Goal: Answer question/provide support: Share knowledge or assist other users

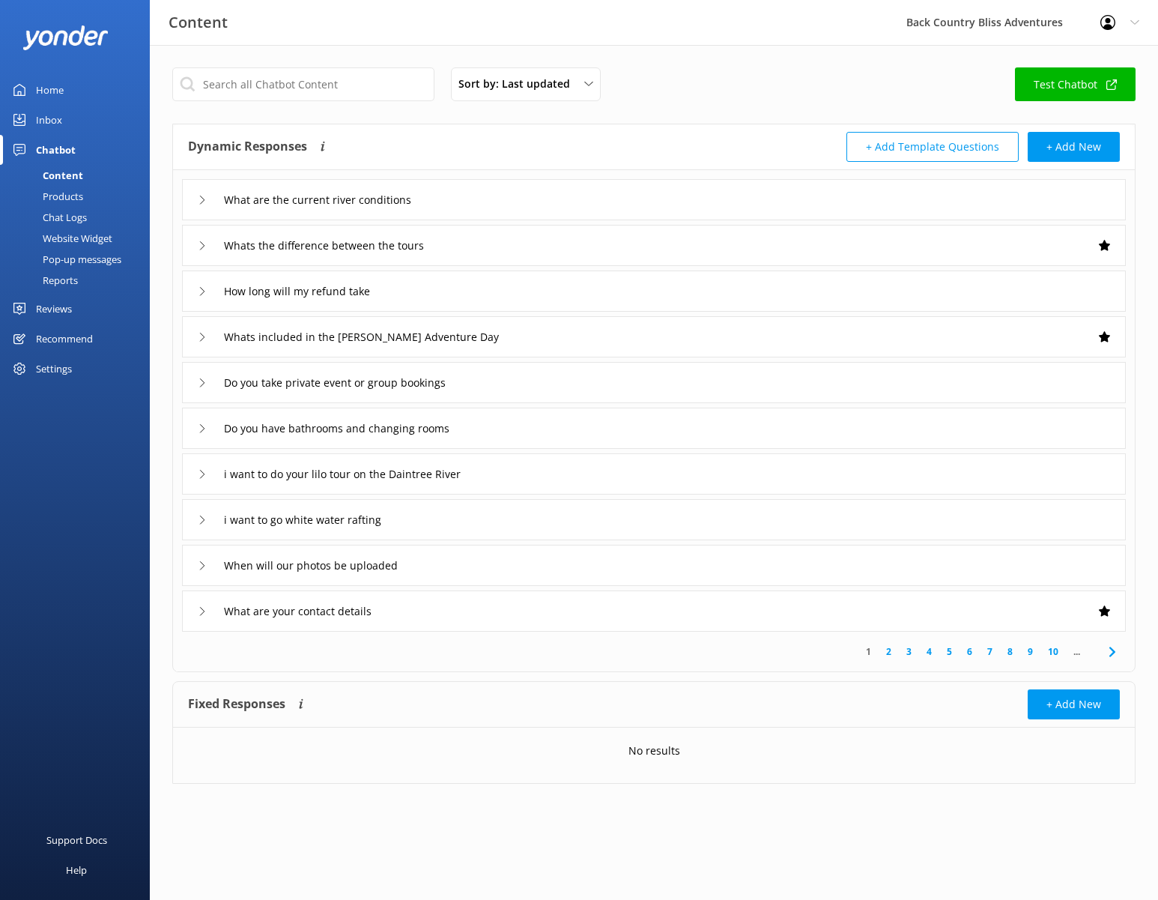
click at [288, 87] on input "text" at bounding box center [303, 84] width 262 height 34
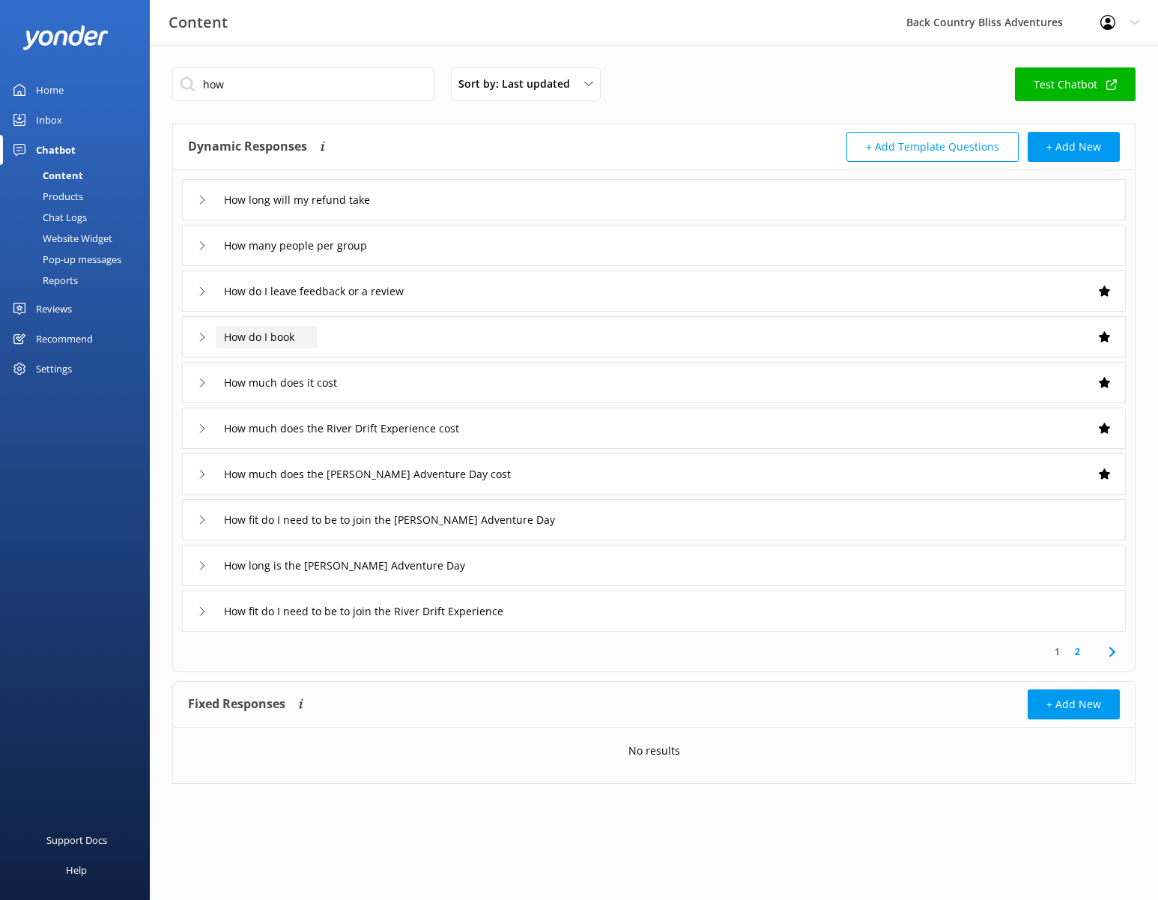
type input "how"
click at [267, 341] on input "How do I book" at bounding box center [267, 337] width 102 height 22
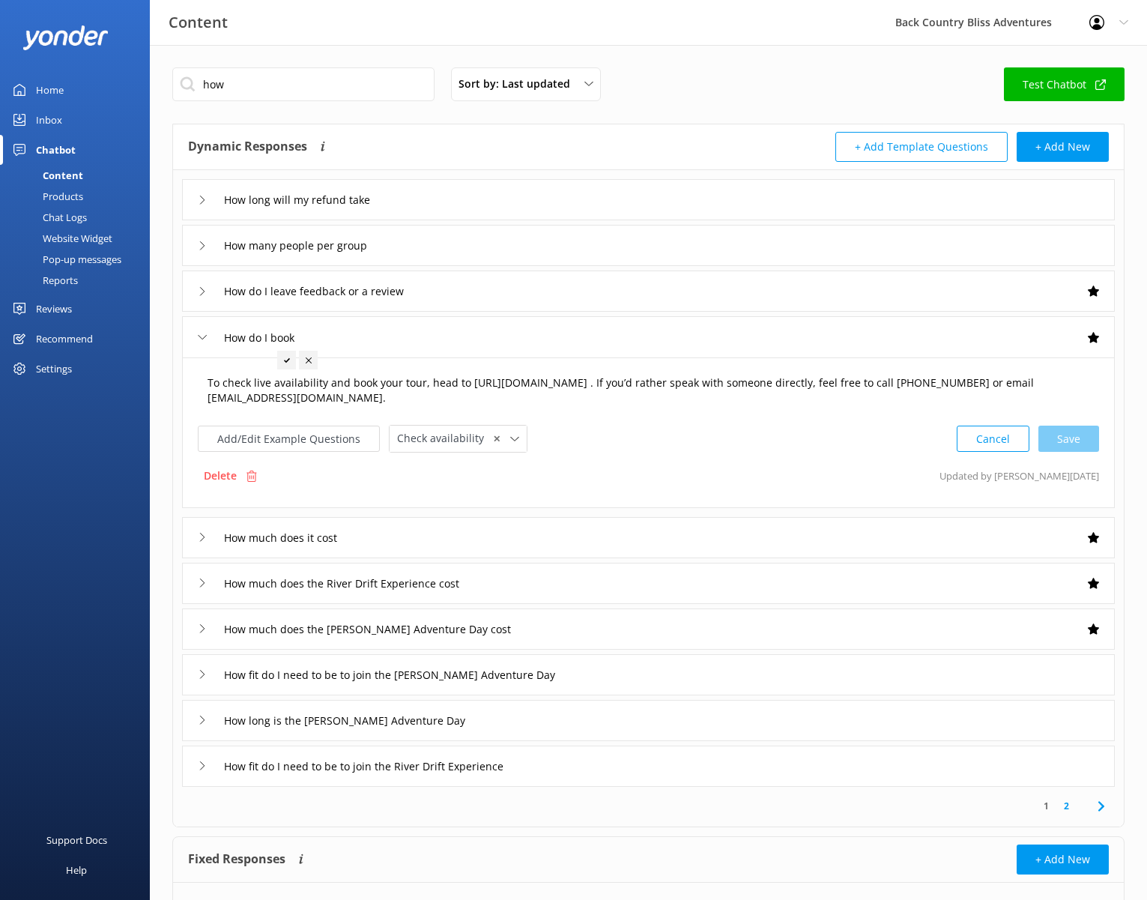
click at [635, 393] on textarea "To check live availability and book your tour, head to [URL][DOMAIN_NAME] . If …" at bounding box center [648, 390] width 898 height 47
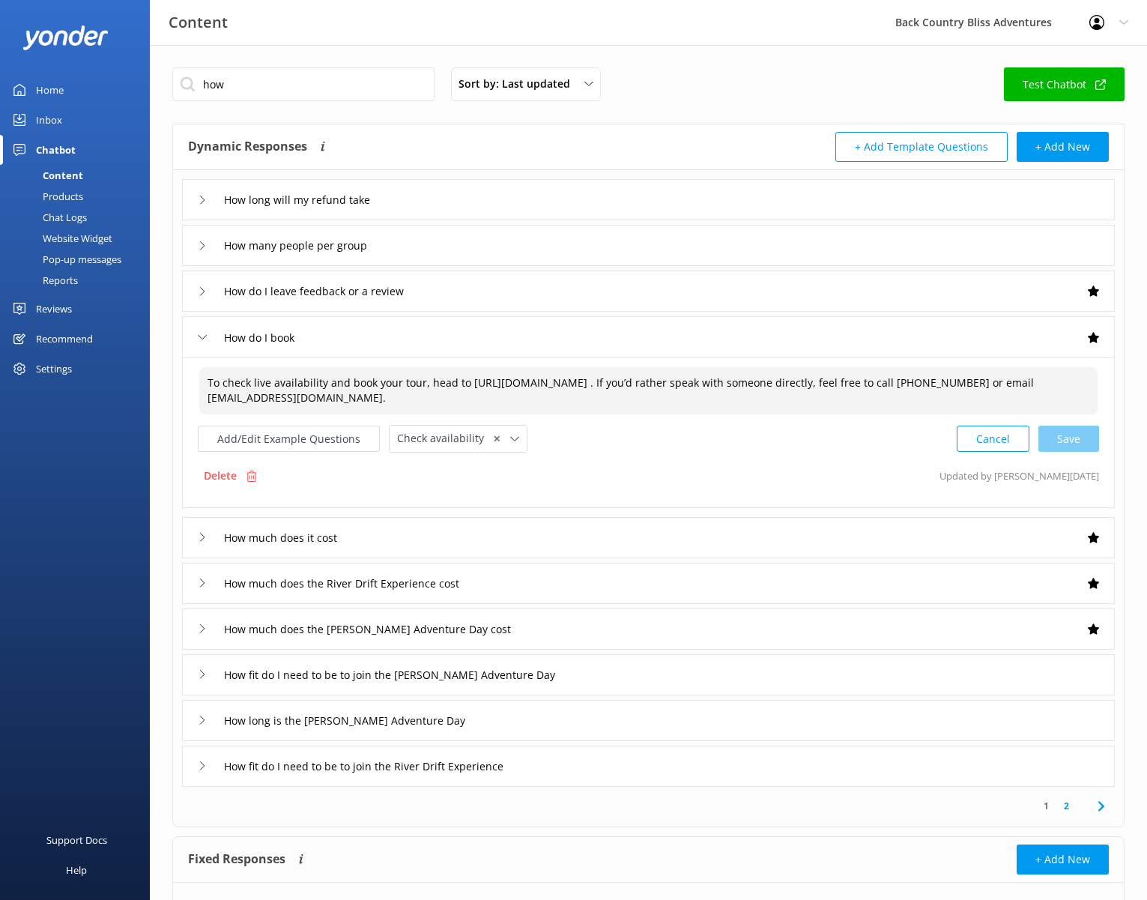
click at [310, 391] on textarea "To check live availability and book your tour, head to [URL][DOMAIN_NAME] . If …" at bounding box center [648, 390] width 898 height 47
click at [386, 383] on textarea "To check live availability and book your tour, head to [URL][DOMAIN_NAME] . If …" at bounding box center [648, 390] width 898 height 47
click at [482, 384] on textarea "To check live availability and book your tour, head to [URL][DOMAIN_NAME] . If …" at bounding box center [648, 390] width 898 height 47
click at [456, 383] on textarea "To check live availability and book your tour, head to [URL][DOMAIN_NAME] . If …" at bounding box center [648, 390] width 898 height 47
click at [425, 380] on textarea "To check live availability and book your tour, head to [URL][DOMAIN_NAME] . If …" at bounding box center [648, 390] width 898 height 47
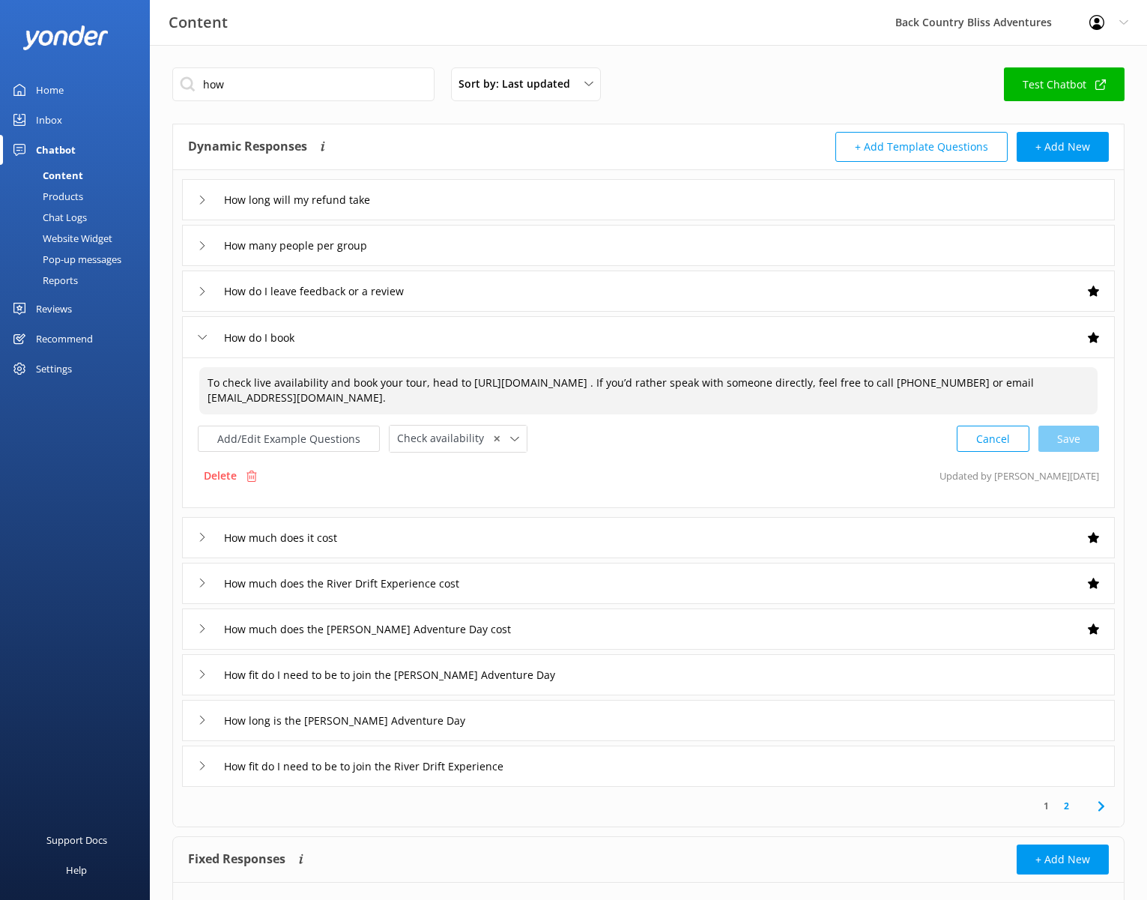
click at [815, 404] on textarea "To check live availability and book your tour, head to [URL][DOMAIN_NAME] . If …" at bounding box center [648, 390] width 898 height 47
click at [450, 387] on textarea "To check live availability and book your tour, head to [URL][DOMAIN_NAME] . If …" at bounding box center [648, 390] width 898 height 47
click at [466, 381] on textarea "To check live availability and book your tour, head to [URL][DOMAIN_NAME] . If …" at bounding box center [648, 390] width 898 height 47
click at [427, 381] on textarea "To check live availability and book your tour, head to [URL][DOMAIN_NAME] . If …" at bounding box center [648, 390] width 898 height 47
click at [587, 405] on textarea "To check live availability and book your tour, choose from the head to [URL][DO…" at bounding box center [648, 390] width 898 height 47
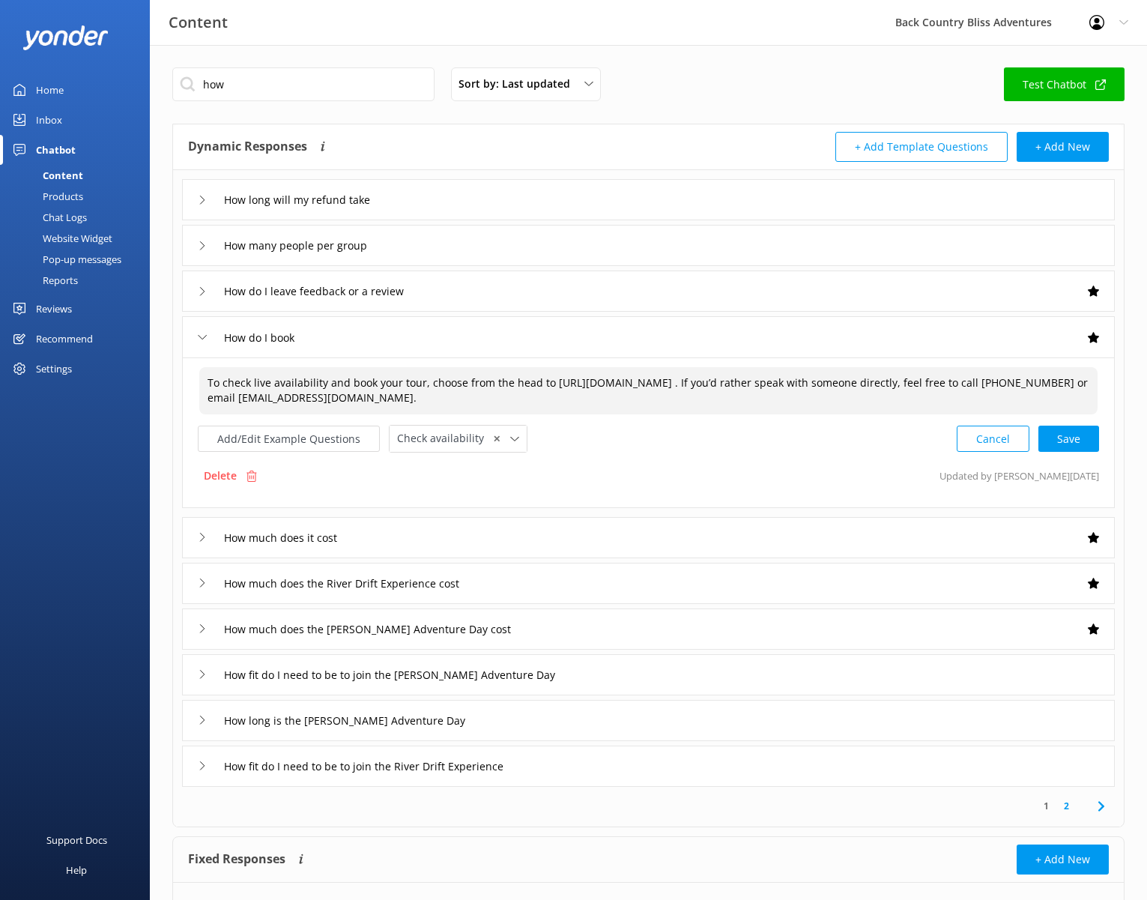
click at [608, 402] on textarea "To check live availability and book your tour, choose from the head to [URL][DO…" at bounding box center [648, 390] width 898 height 47
type textarea "To check live availability and book your tour, choose from the head to [URL][DO…"
